Goal: Navigation & Orientation: Find specific page/section

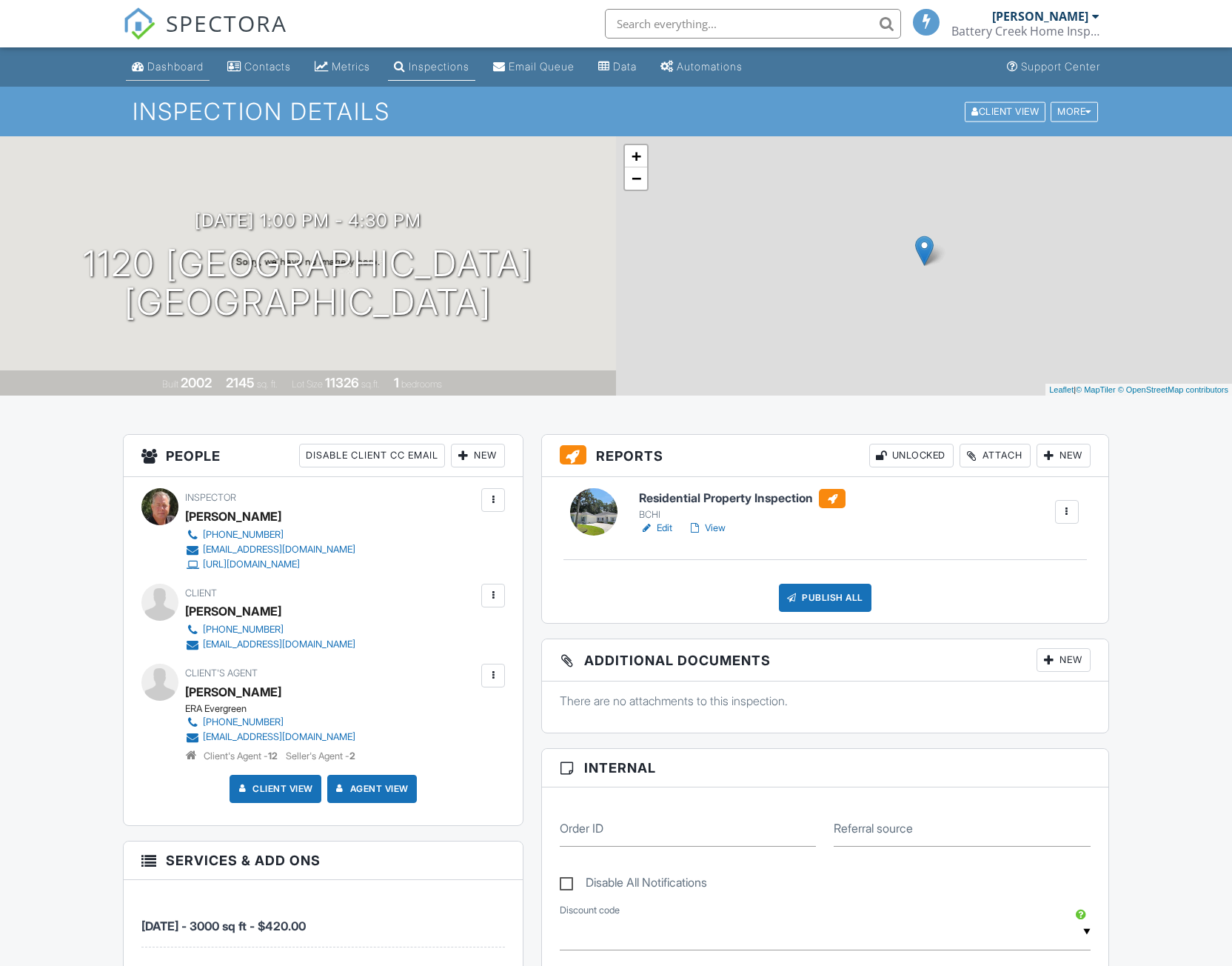
click at [169, 66] on div "Dashboard" at bounding box center [175, 66] width 56 height 13
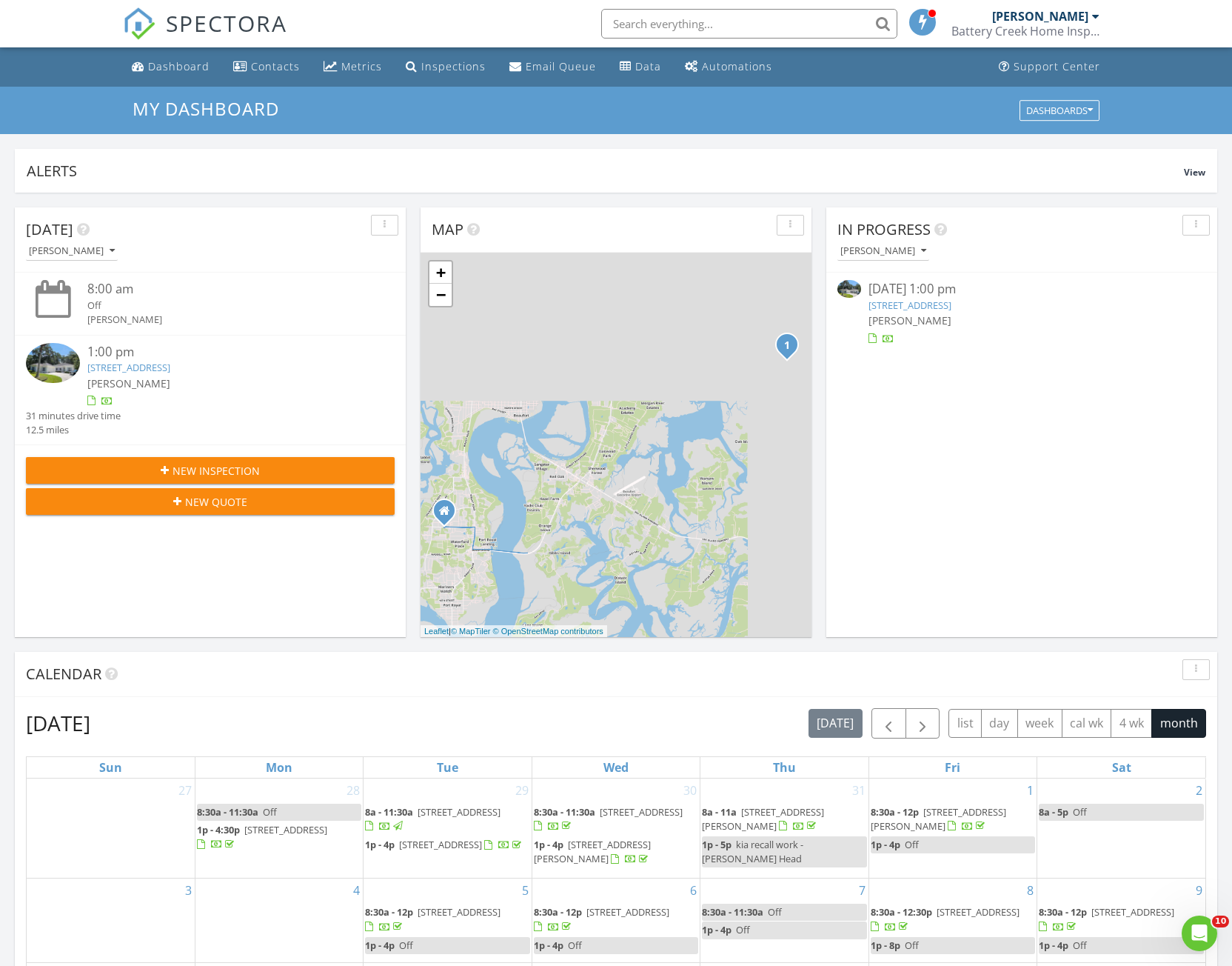
scroll to position [8, 8]
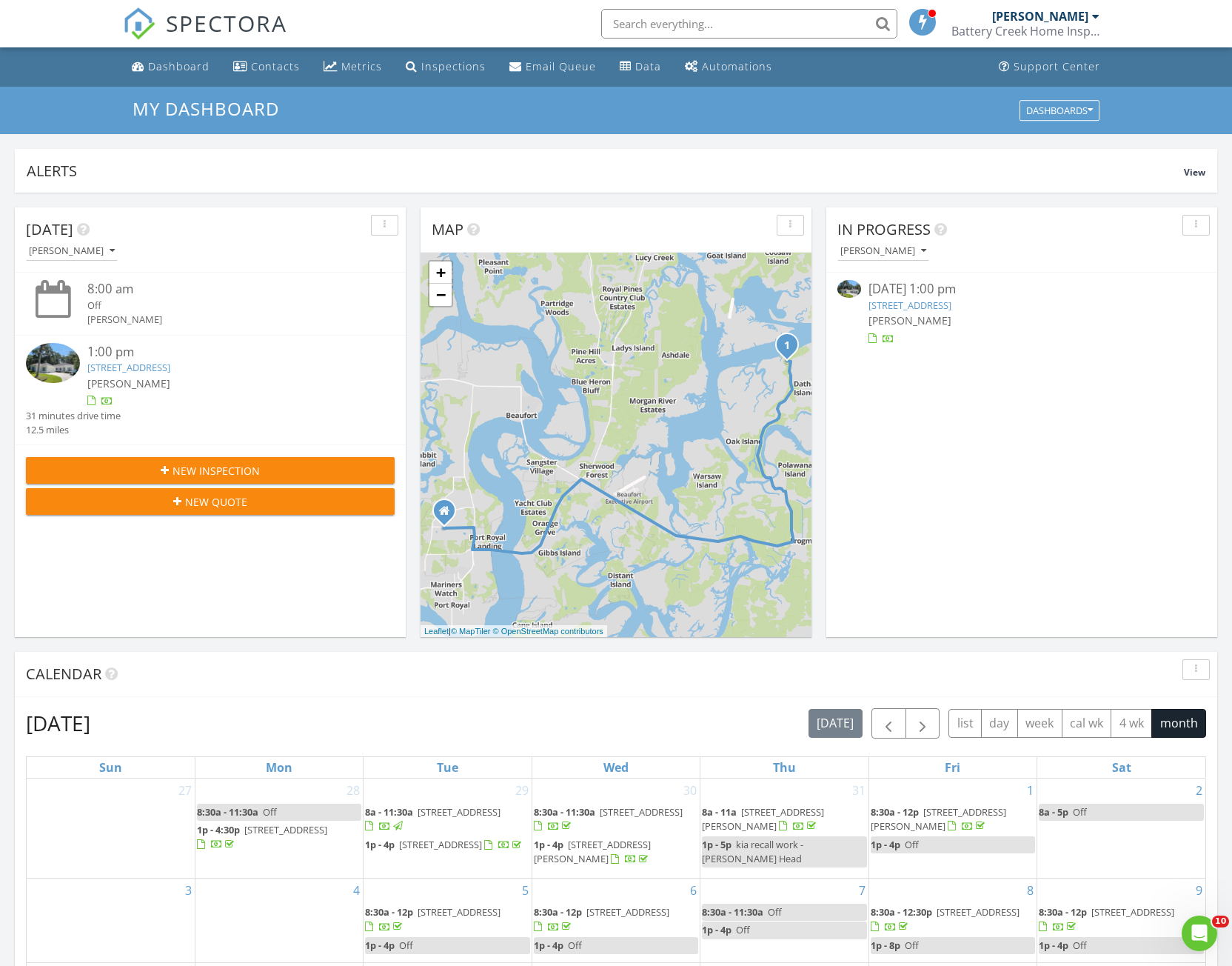
click at [170, 370] on link "1120 Palmetto Point, Saint Helena Island, SC 29920" at bounding box center [129, 367] width 83 height 14
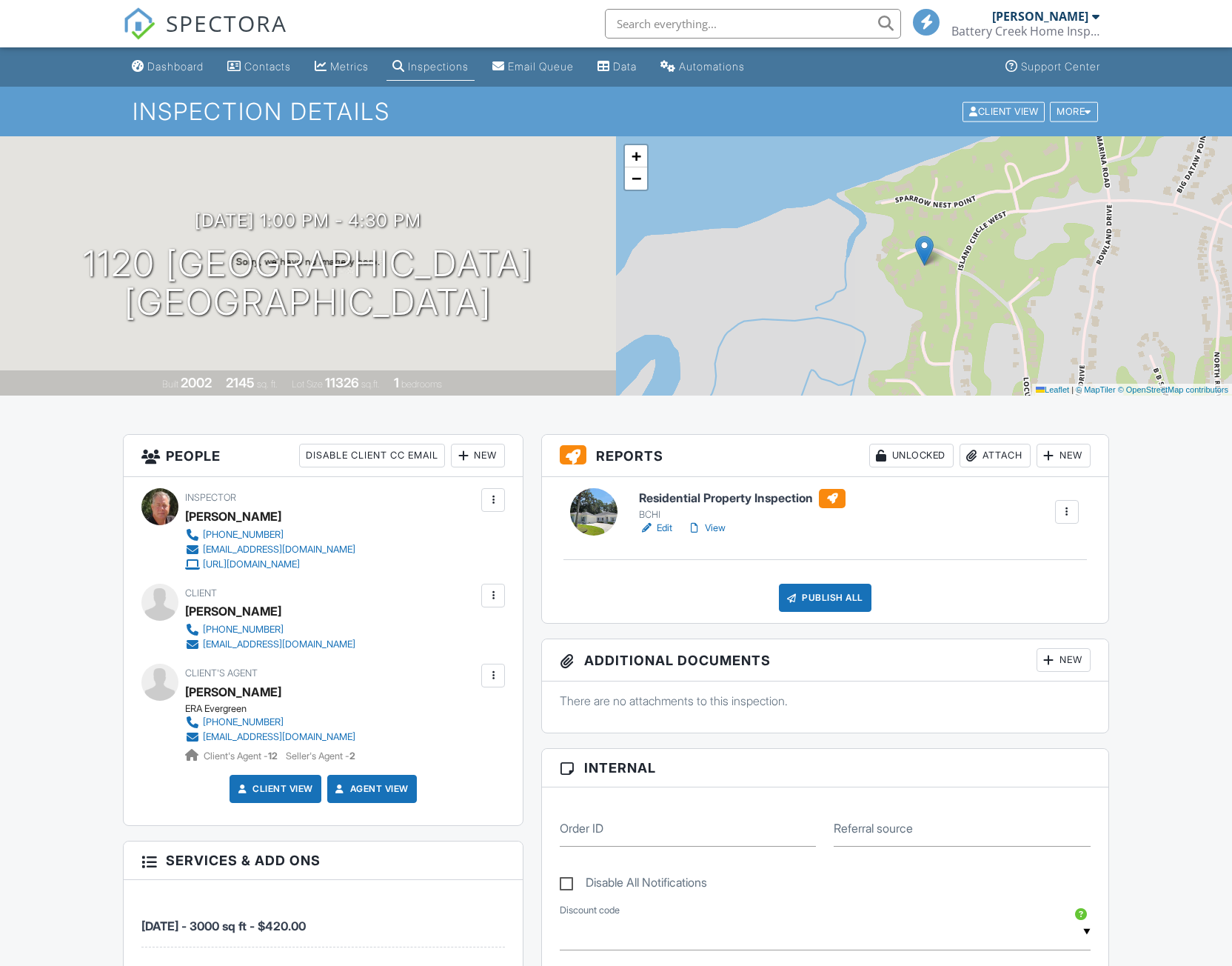
click at [665, 528] on link "Edit" at bounding box center [656, 529] width 33 height 15
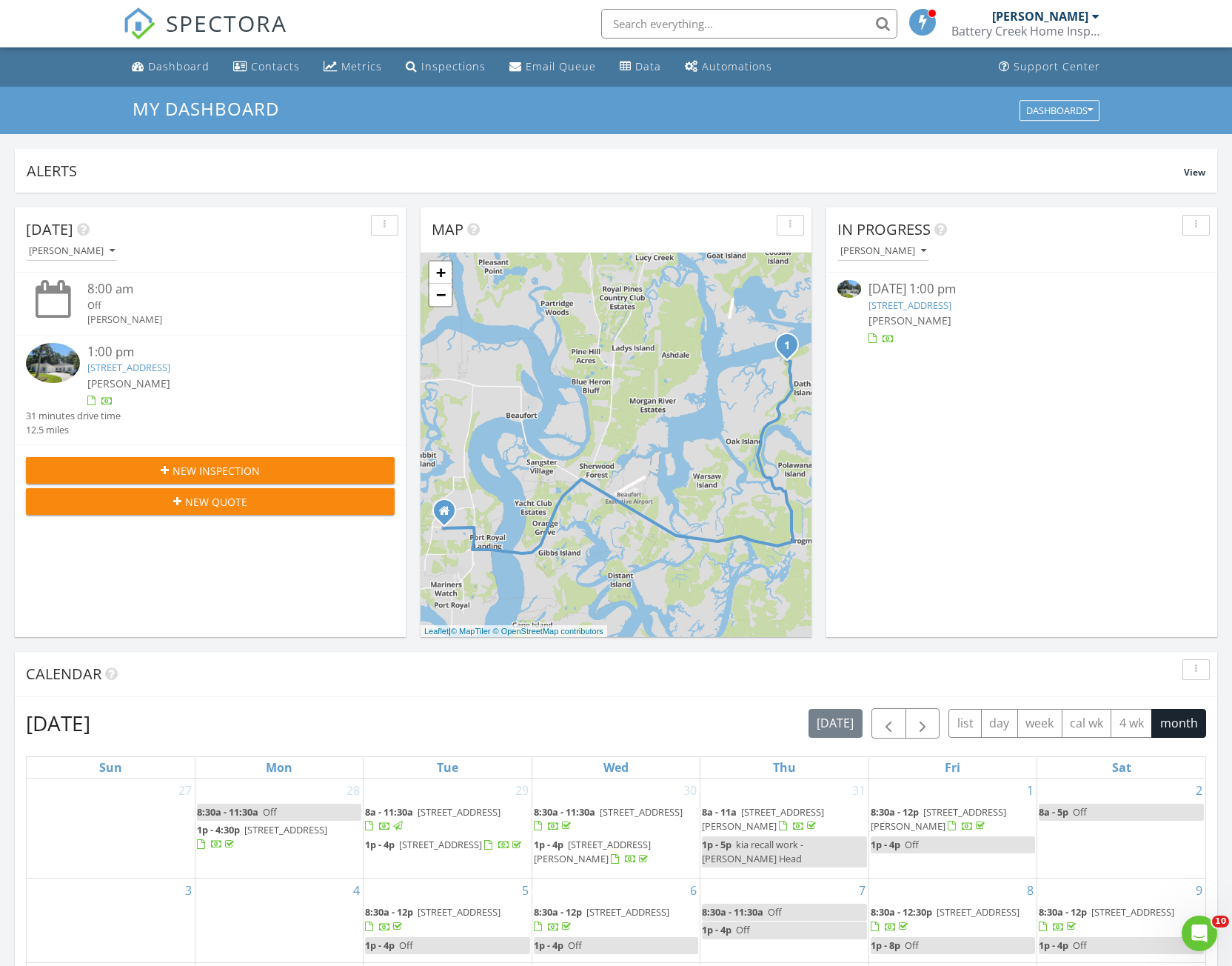
click at [170, 367] on link "1120 Palmetto Point, Saint Helena Island, SC 29920" at bounding box center [129, 367] width 83 height 14
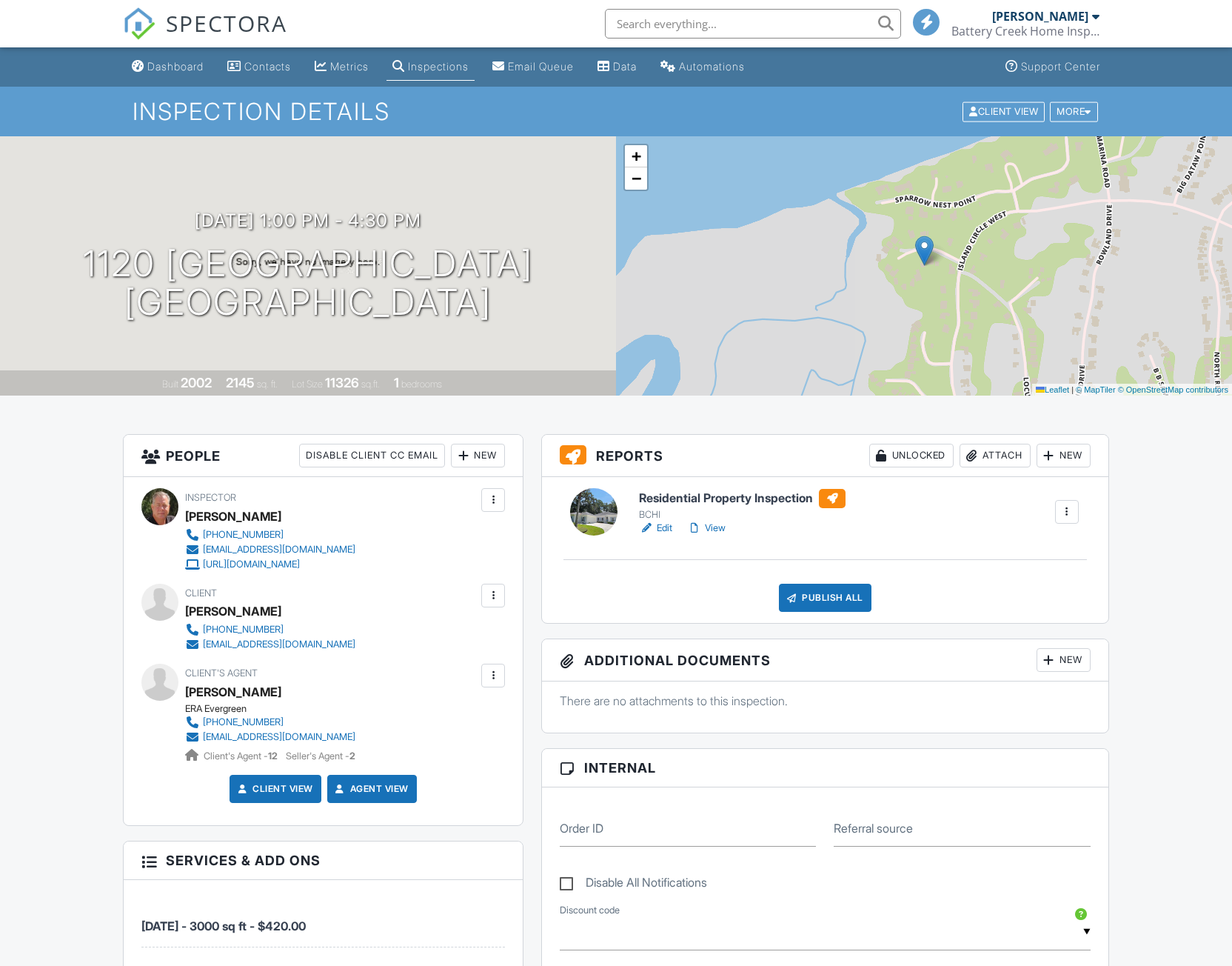
click at [719, 528] on link "View" at bounding box center [706, 529] width 38 height 15
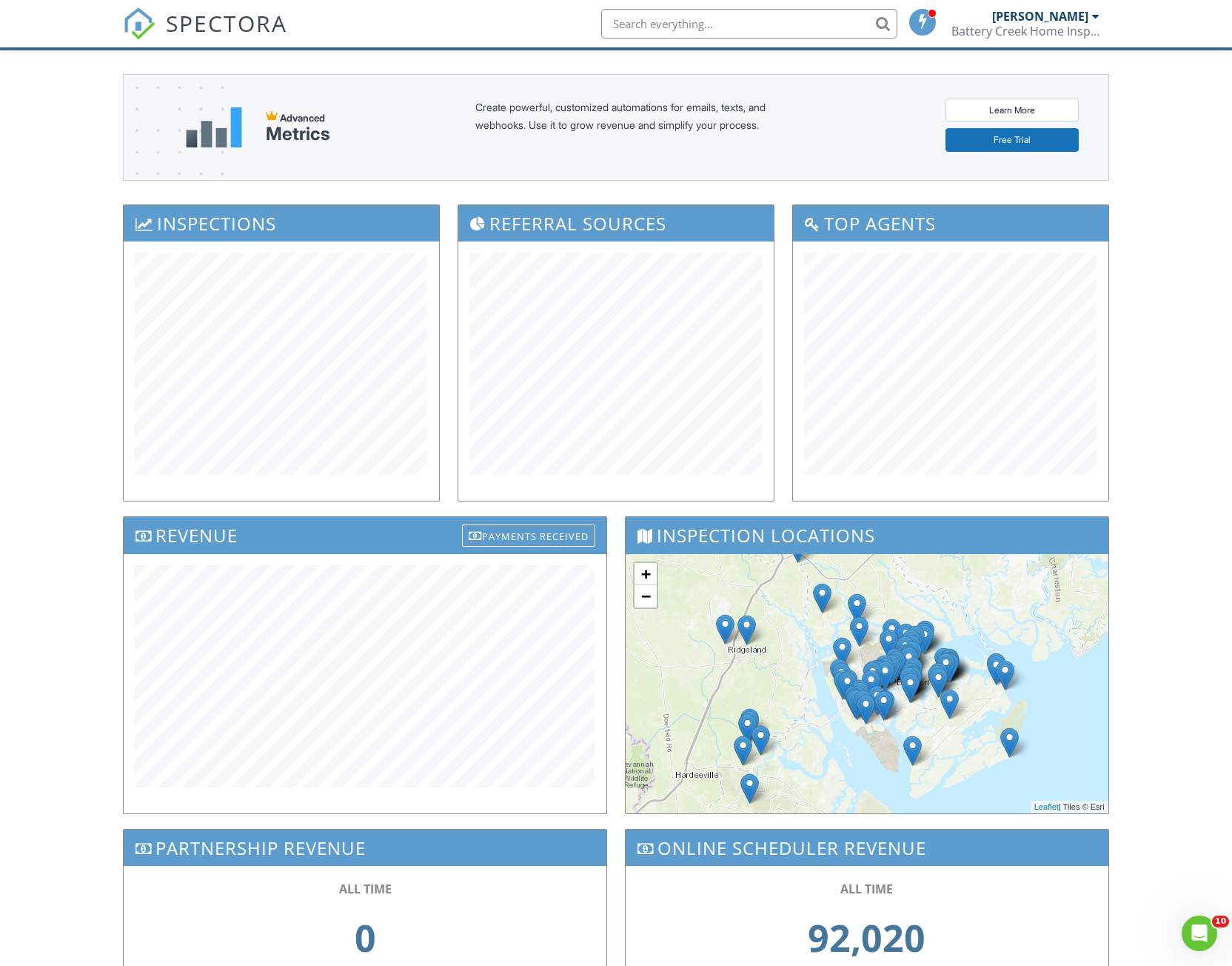
scroll to position [172, 0]
